Goal: Check status: Check status

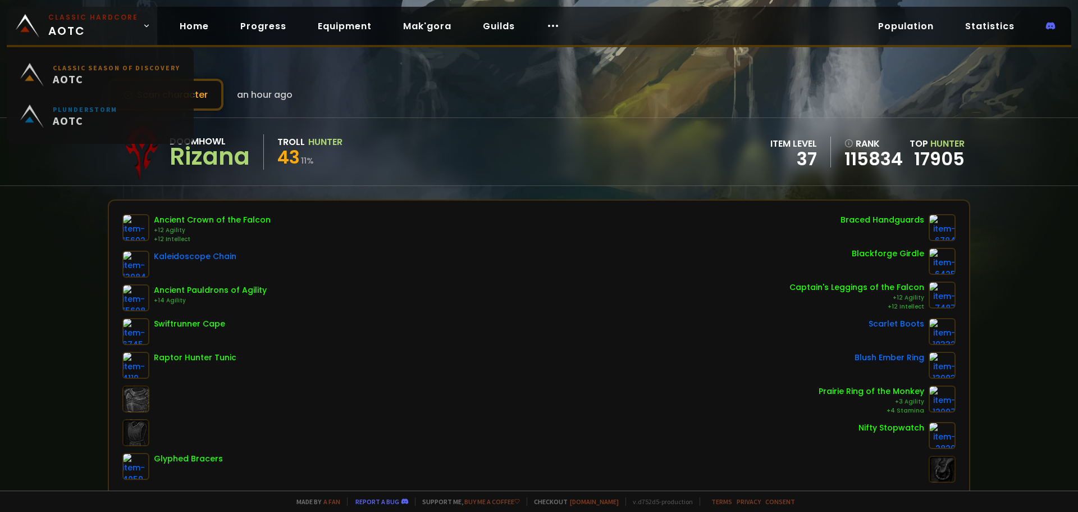
click at [74, 16] on small "Classic Hardcore" at bounding box center [93, 17] width 90 height 10
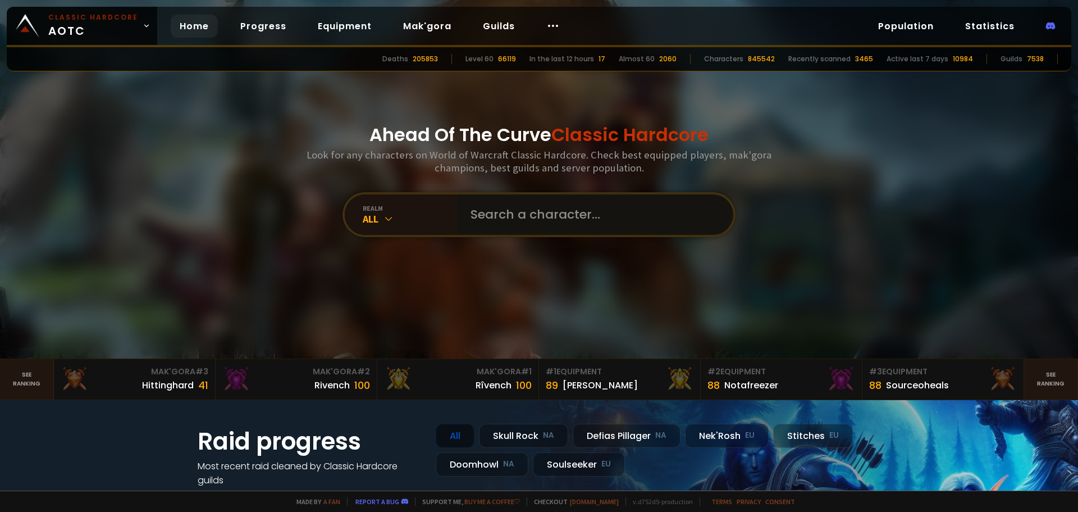
drag, startPoint x: 508, startPoint y: 210, endPoint x: 510, endPoint y: 204, distance: 6.0
click at [508, 210] on input "text" at bounding box center [592, 214] width 256 height 40
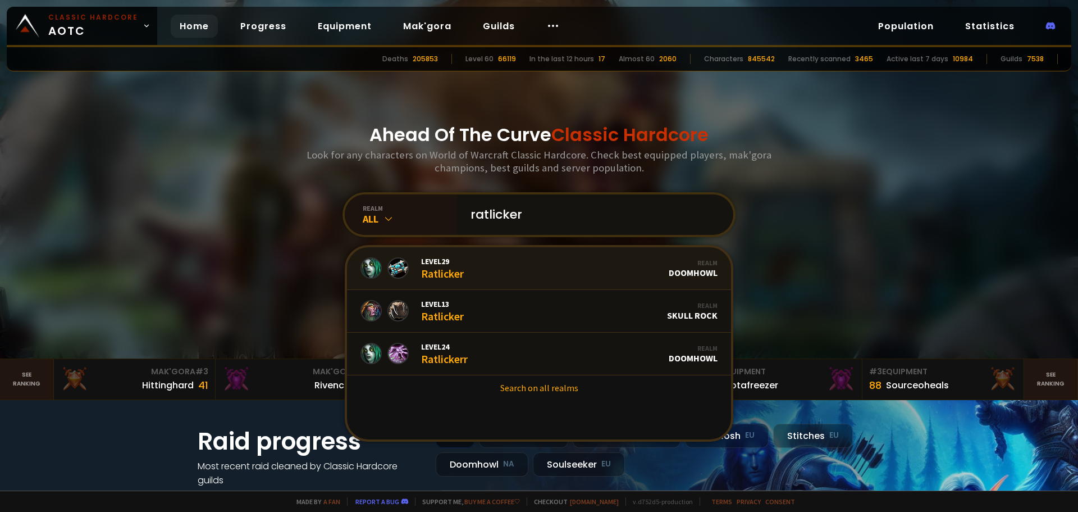
type input "ratlicker"
click at [489, 270] on link "Level 29 Ratlicker Realm Doomhowl" at bounding box center [539, 268] width 384 height 43
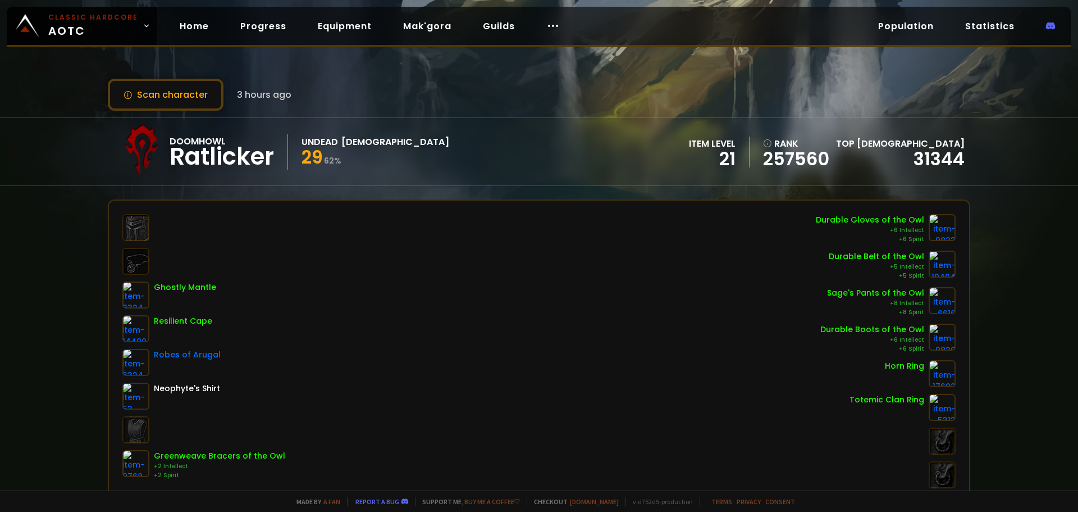
click at [215, 111] on div "Scan character 3 hours ago Doomhowl Ratlicker Undead Priest 29 62 % item level …" at bounding box center [539, 245] width 1078 height 490
click at [196, 104] on button "Scan character" at bounding box center [166, 95] width 116 height 32
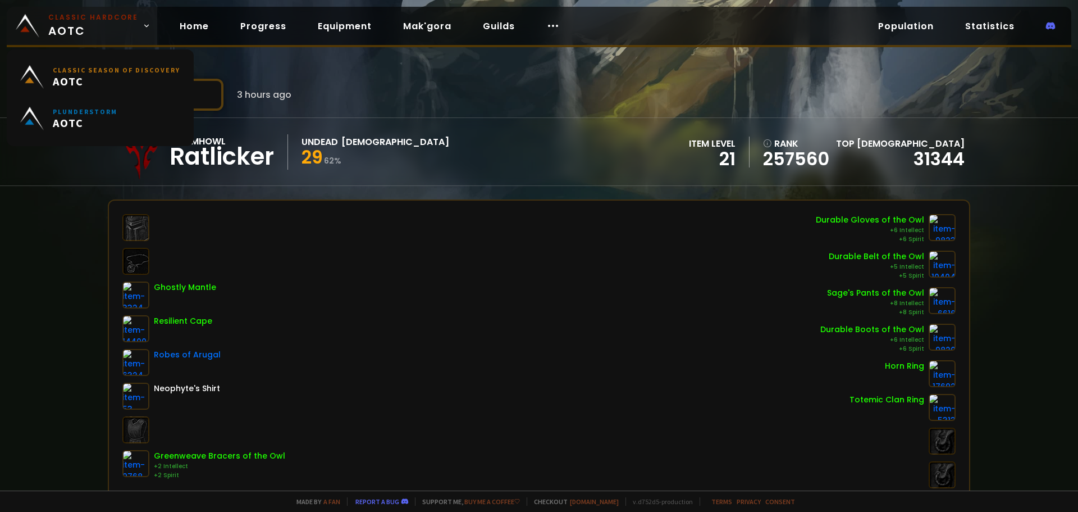
click at [100, 17] on small "Classic Hardcore" at bounding box center [93, 17] width 90 height 10
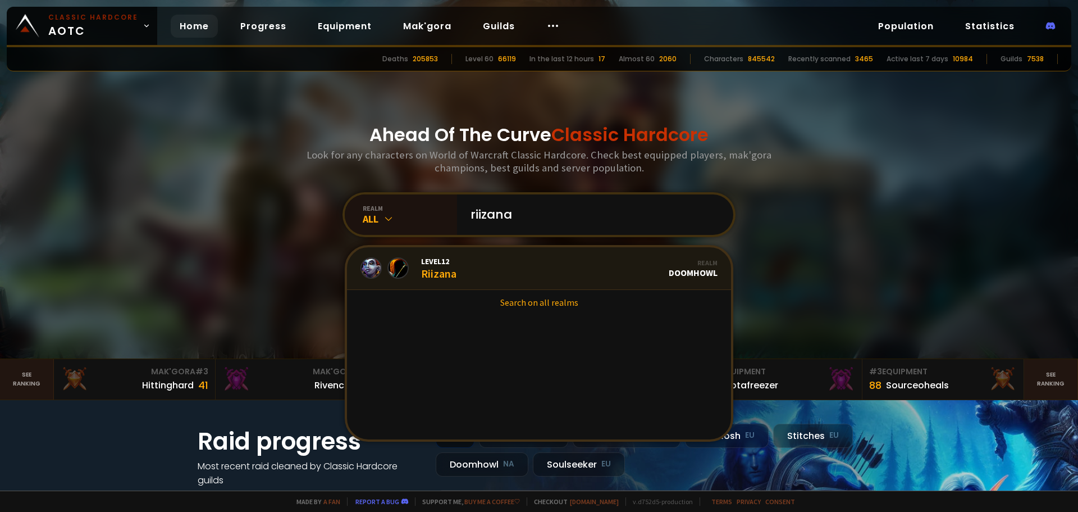
type input "riizana"
click at [520, 262] on link "Level 12 Riizana Realm Doomhowl" at bounding box center [539, 268] width 384 height 43
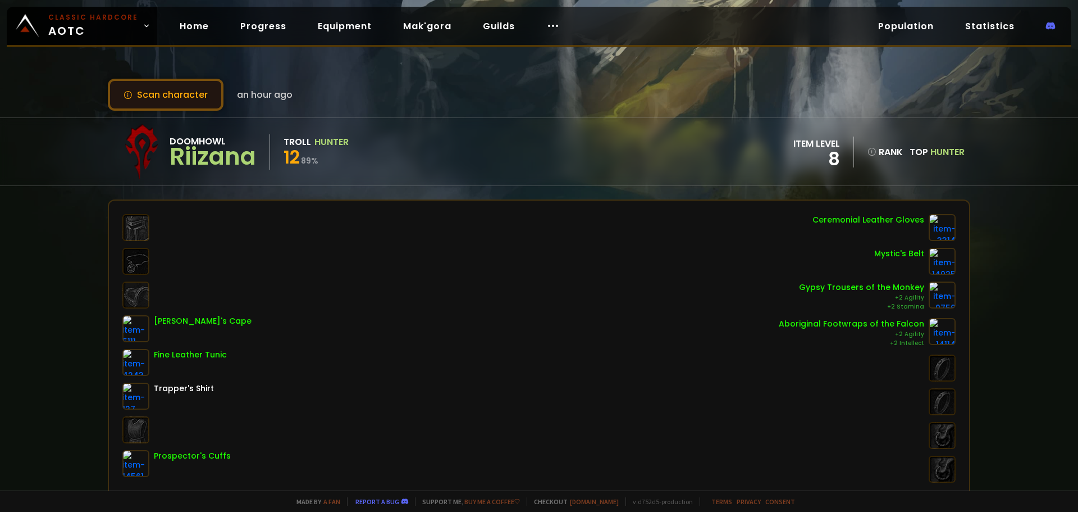
click at [198, 92] on button "Scan character" at bounding box center [166, 95] width 116 height 32
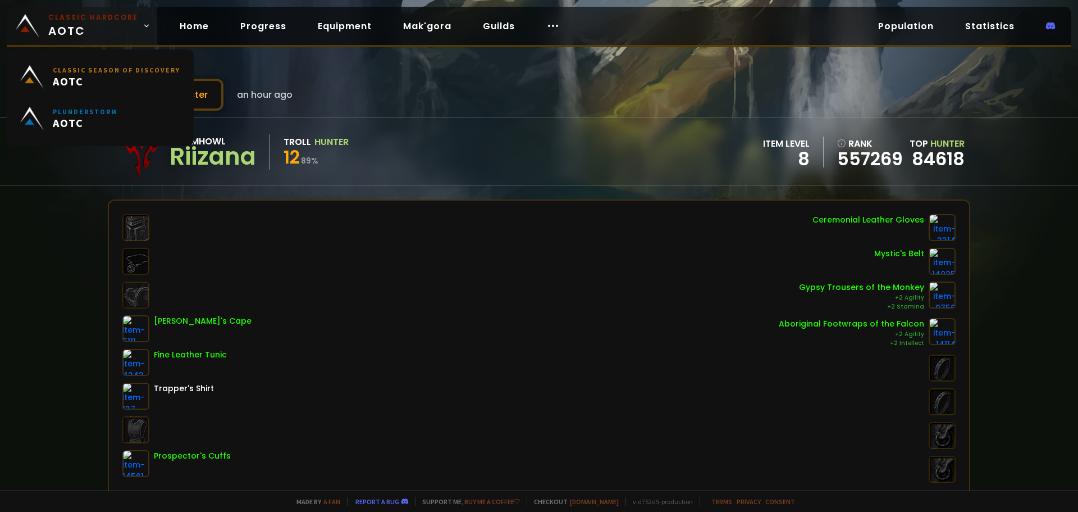
click at [75, 16] on small "Classic Hardcore" at bounding box center [93, 17] width 90 height 10
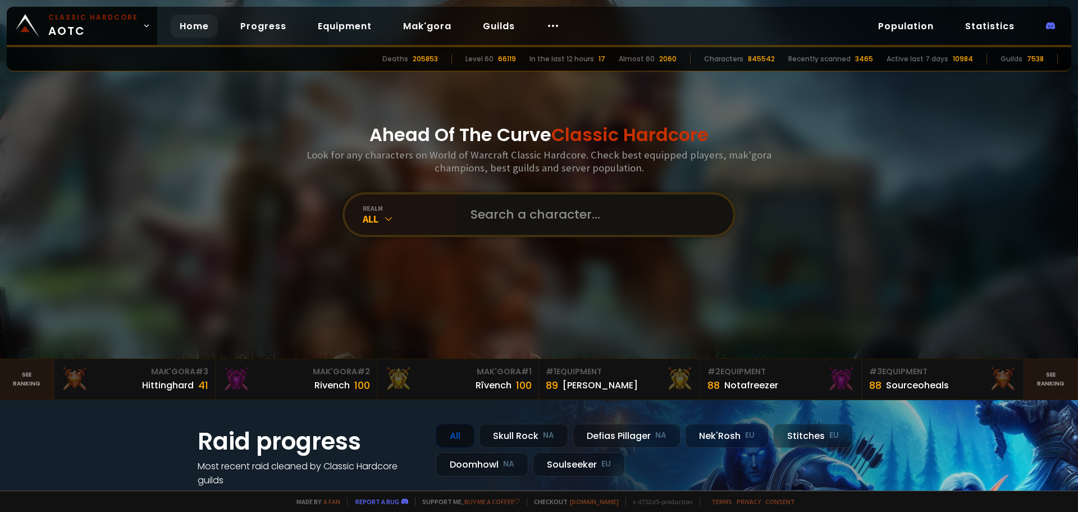
click at [533, 224] on input "text" at bounding box center [592, 214] width 256 height 40
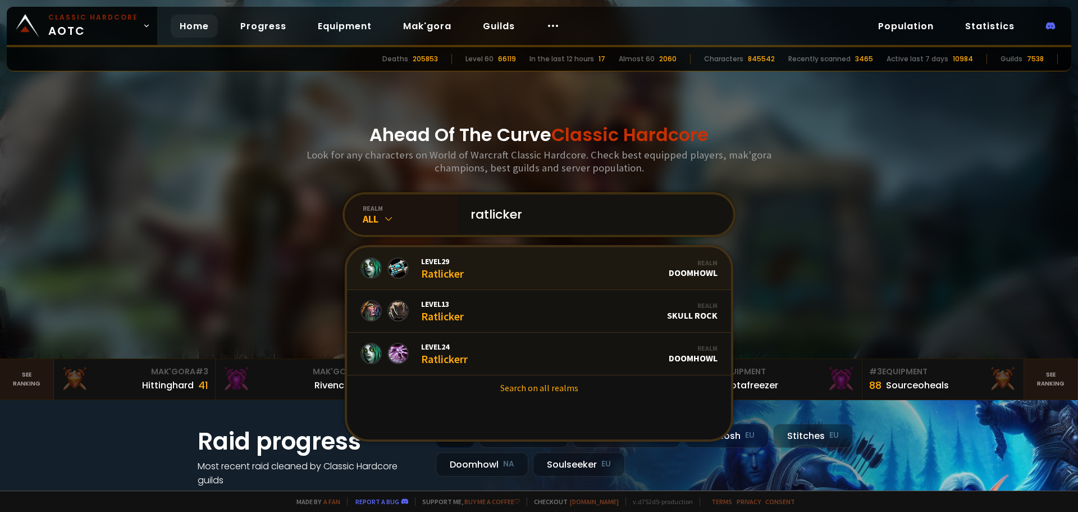
type input "ratlicker"
click at [536, 263] on link "Level 29 Ratlicker Realm Doomhowl" at bounding box center [539, 268] width 384 height 43
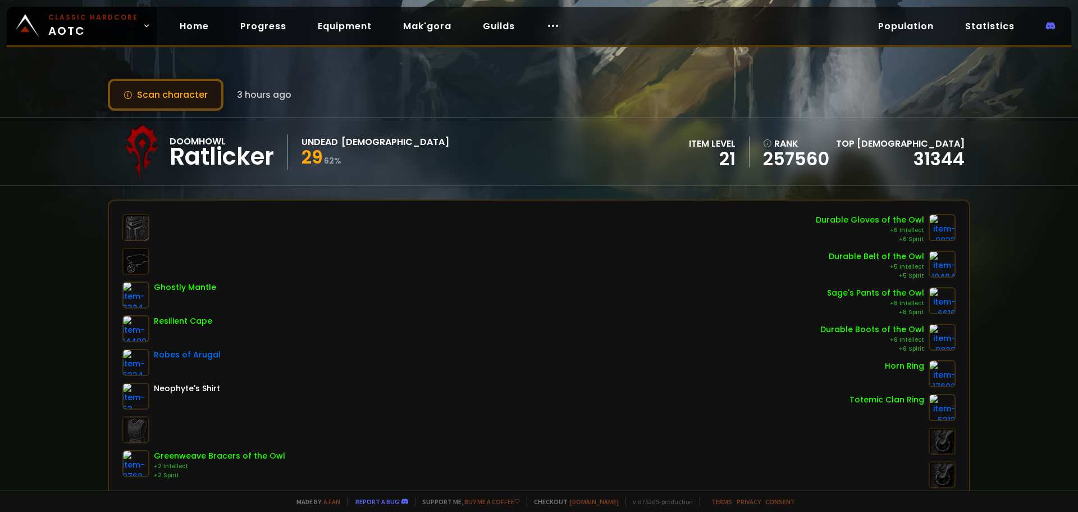
click at [207, 101] on button "Scan character" at bounding box center [166, 95] width 116 height 32
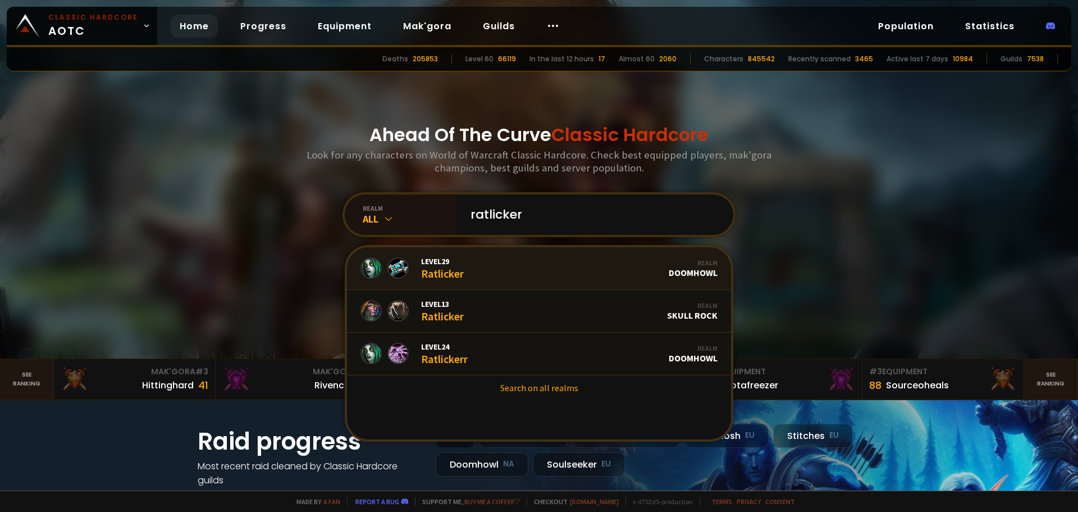
type input "ratlicker"
click at [489, 272] on link "Level 29 Ratlicker Realm Doomhowl" at bounding box center [539, 268] width 384 height 43
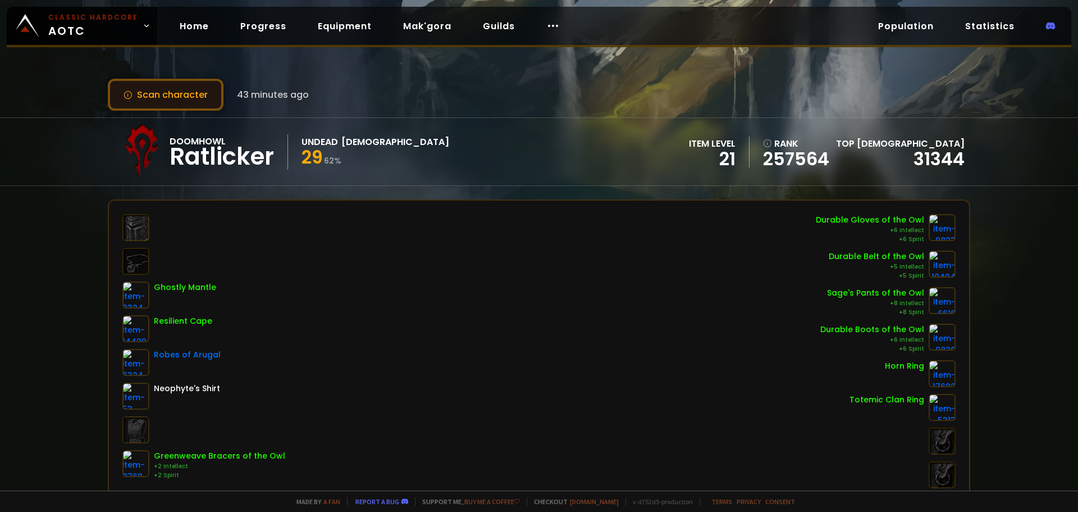
click at [194, 94] on button "Scan character" at bounding box center [166, 95] width 116 height 32
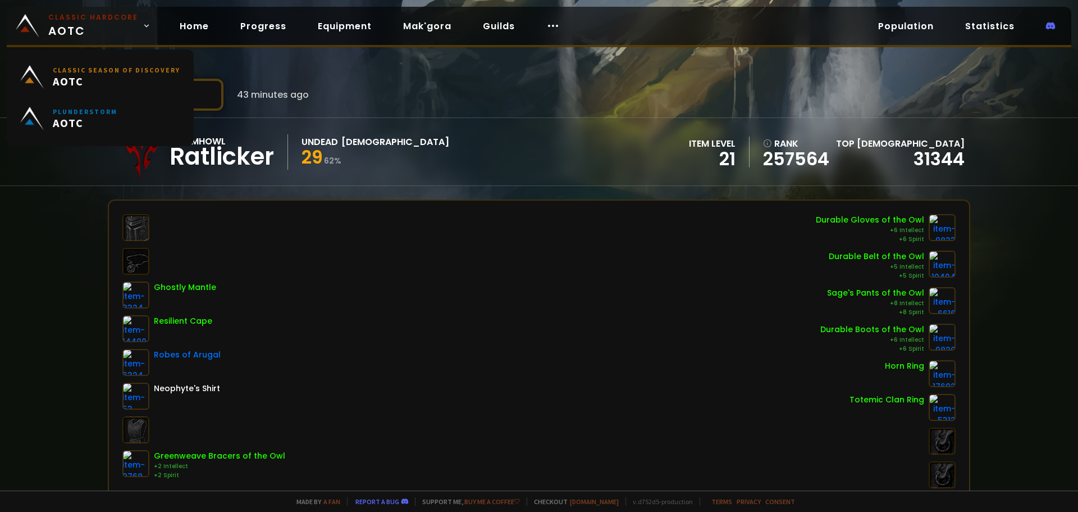
click at [89, 16] on small "Classic Hardcore" at bounding box center [93, 17] width 90 height 10
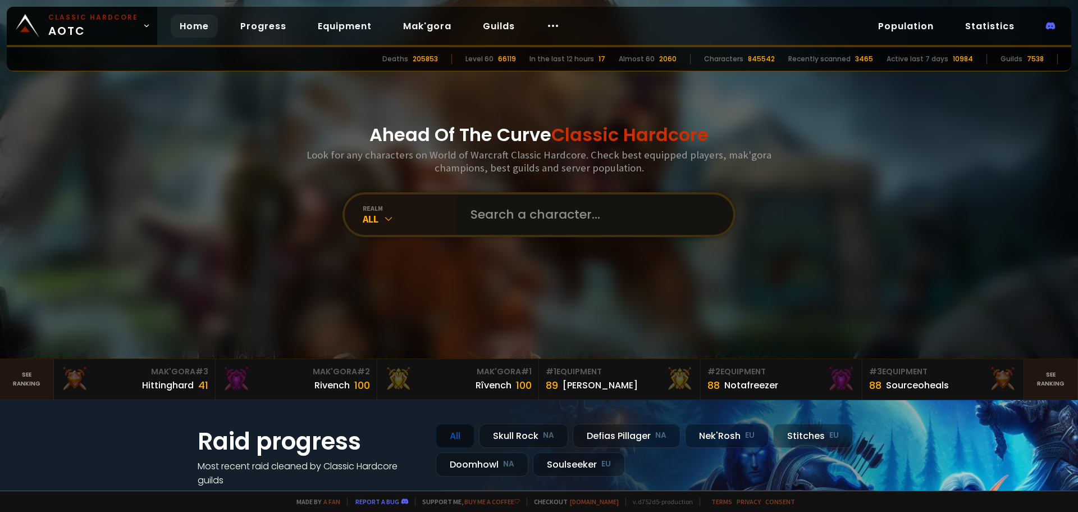
click at [502, 221] on input "text" at bounding box center [592, 214] width 256 height 40
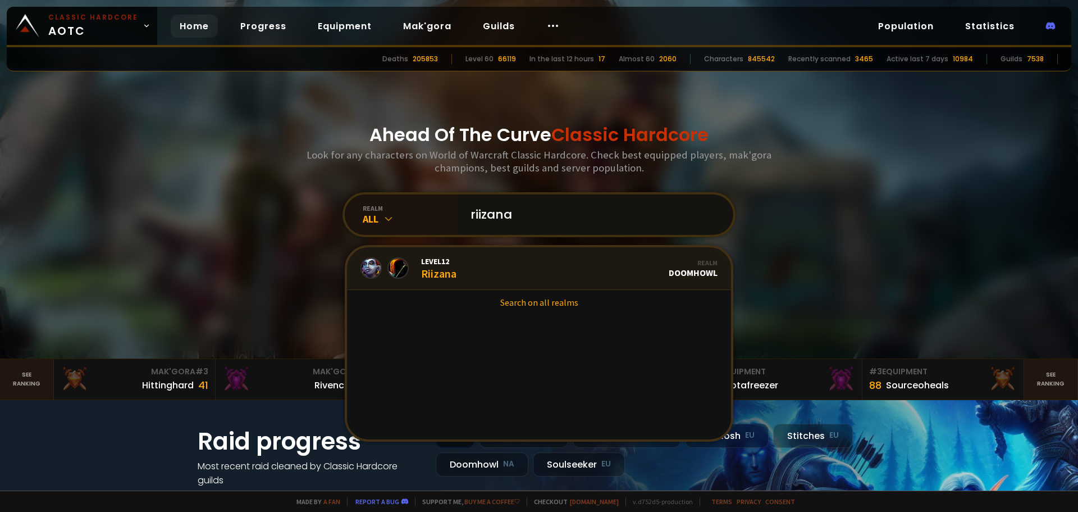
type input "riizana"
click at [482, 263] on link "Level 12 Riizana Realm Doomhowl" at bounding box center [539, 268] width 384 height 43
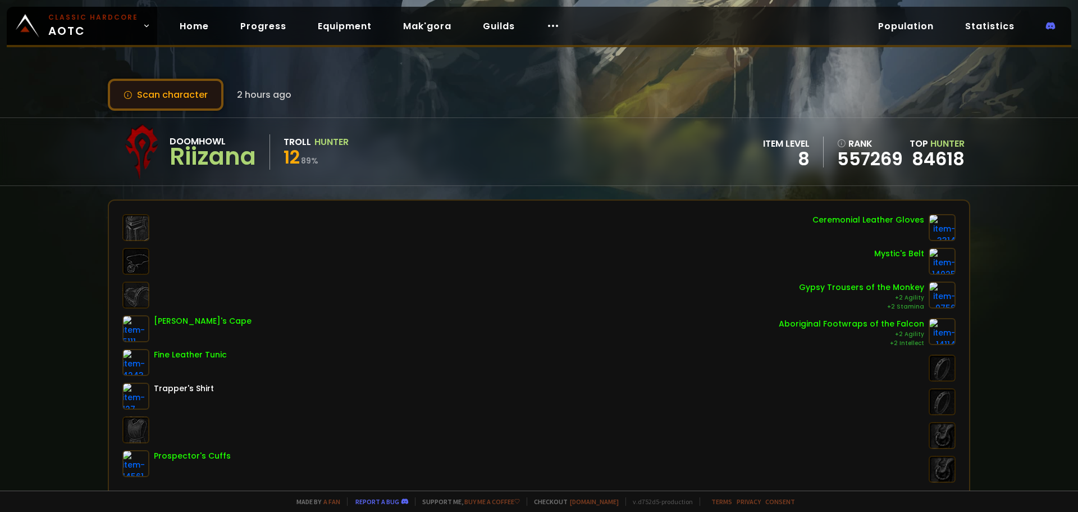
click at [198, 101] on button "Scan character" at bounding box center [166, 95] width 116 height 32
